Goal: Task Accomplishment & Management: Manage account settings

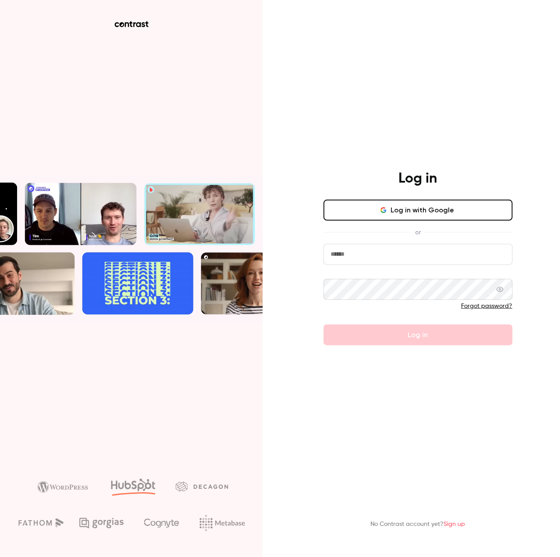
click at [375, 253] on input "email" at bounding box center [417, 254] width 189 height 21
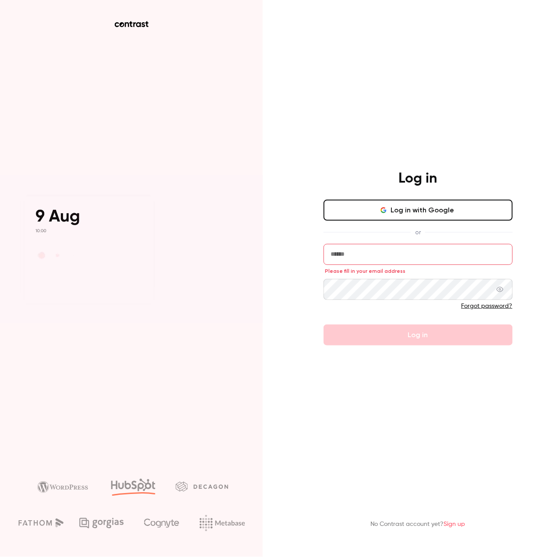
click at [363, 252] on input "email" at bounding box center [417, 254] width 189 height 21
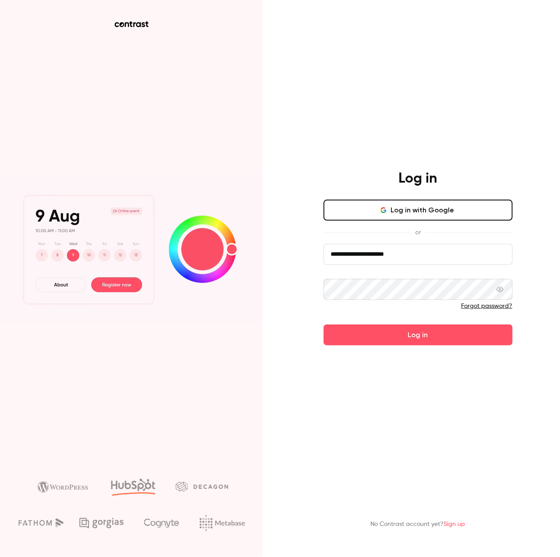
type input "**********"
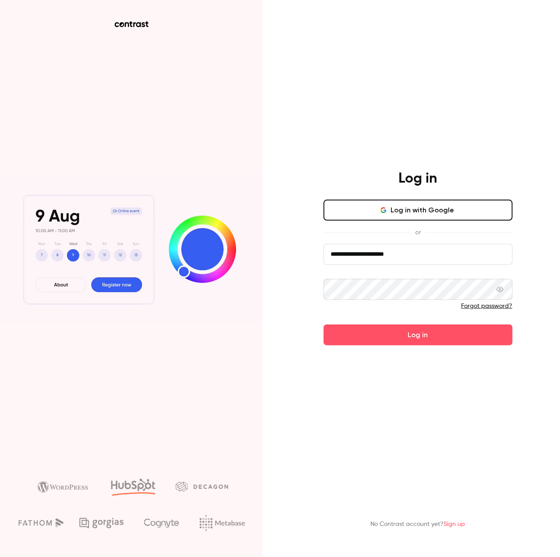
click at [394, 346] on main "**********" at bounding box center [418, 278] width 228 height 557
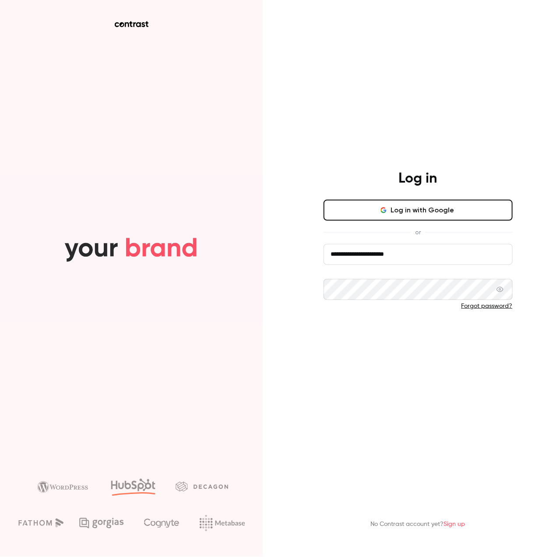
click at [394, 336] on button "Log in" at bounding box center [417, 334] width 189 height 21
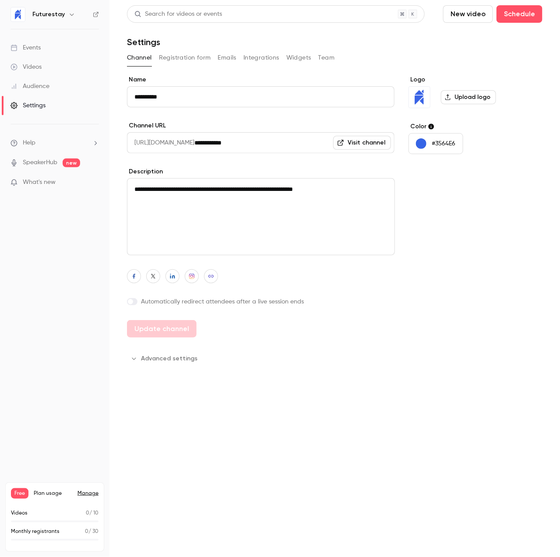
click at [81, 320] on nav "Futurestay Events Videos Audience Settings Help SpeakerHub new What's new Free …" at bounding box center [54, 278] width 109 height 557
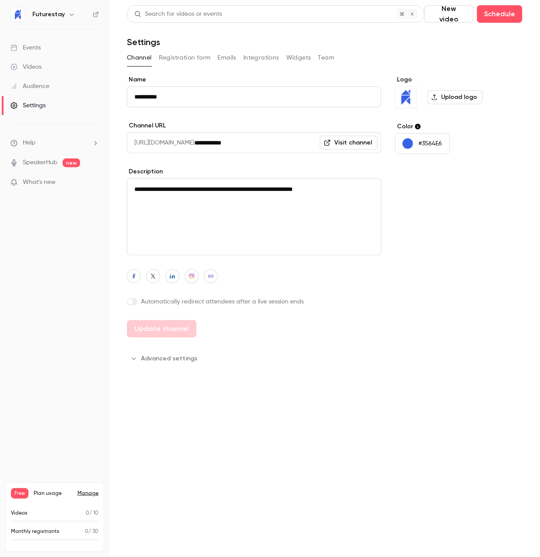
click at [79, 487] on div "Free Plan usage Manage Videos 0 / 10 Monthly registrants 0 / 30" at bounding box center [54, 516] width 99 height 69
click at [30, 51] on div "Events" at bounding box center [26, 47] width 30 height 9
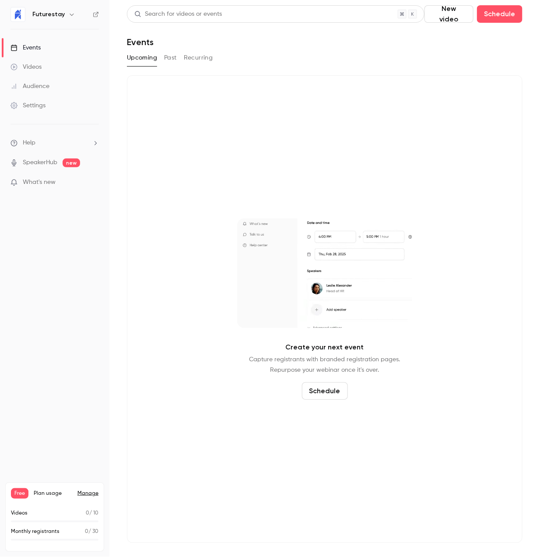
click at [86, 494] on link "Manage" at bounding box center [87, 493] width 21 height 7
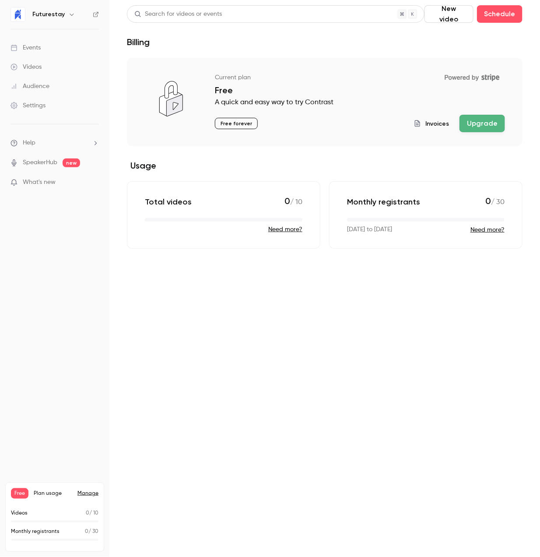
click at [50, 183] on span "What's new" at bounding box center [39, 182] width 33 height 9
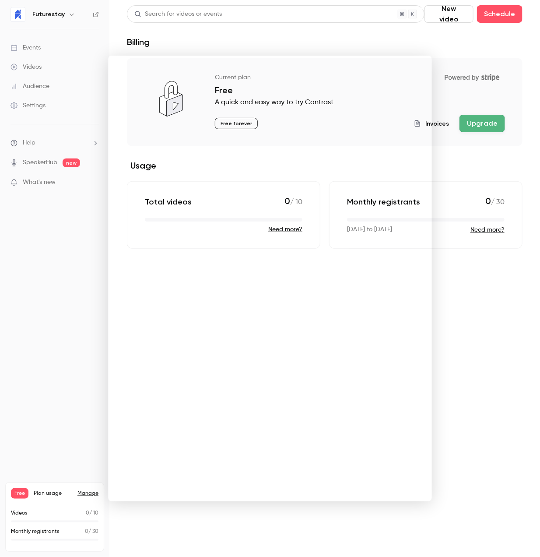
click at [476, 175] on div at bounding box center [270, 278] width 540 height 557
